Goal: Task Accomplishment & Management: Complete application form

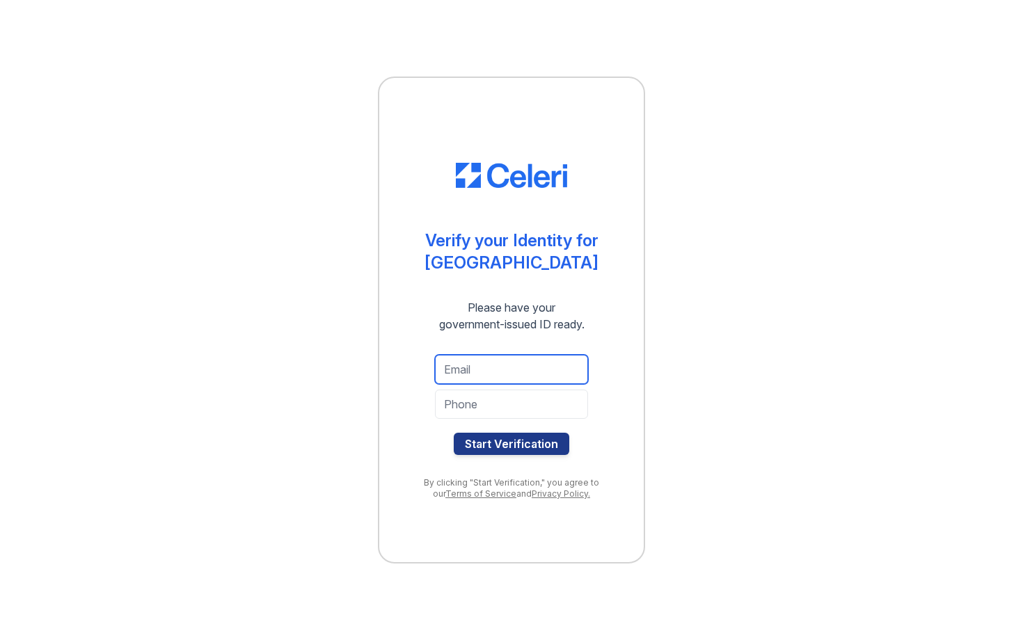
click at [466, 369] on input "email" at bounding box center [511, 369] width 153 height 29
type input "[EMAIL_ADDRESS][DOMAIN_NAME]"
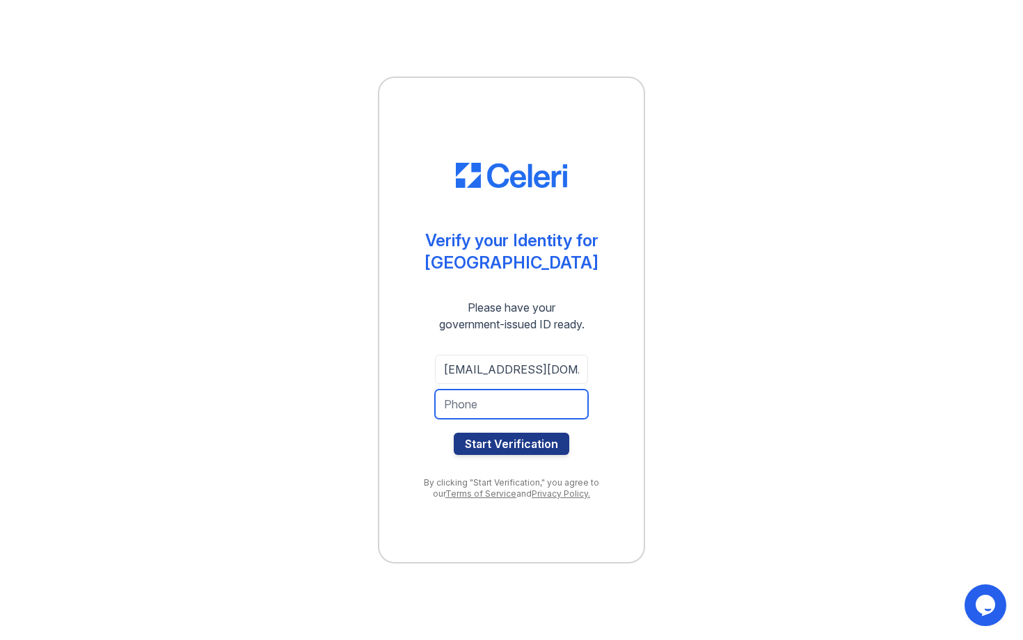
click at [505, 414] on input "tel" at bounding box center [511, 404] width 153 height 29
type input "6508338151"
click at [505, 443] on button "Start Verification" at bounding box center [512, 444] width 116 height 22
